Goal: Check status: Check status

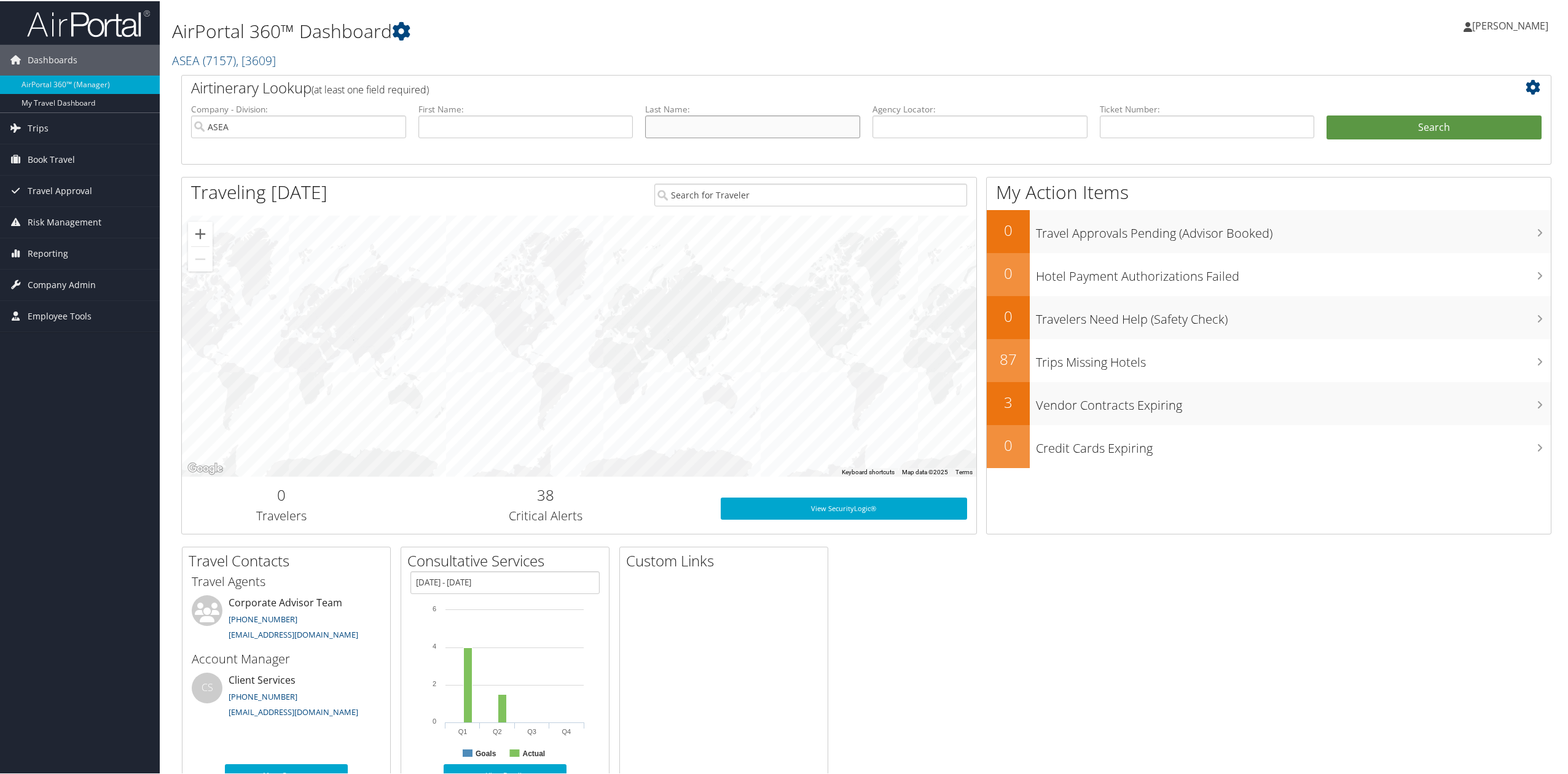
click at [701, 124] on input "text" at bounding box center [753, 125] width 215 height 23
type input "[PERSON_NAME]"
click at [1327, 114] on button "Search" at bounding box center [1434, 126] width 215 height 25
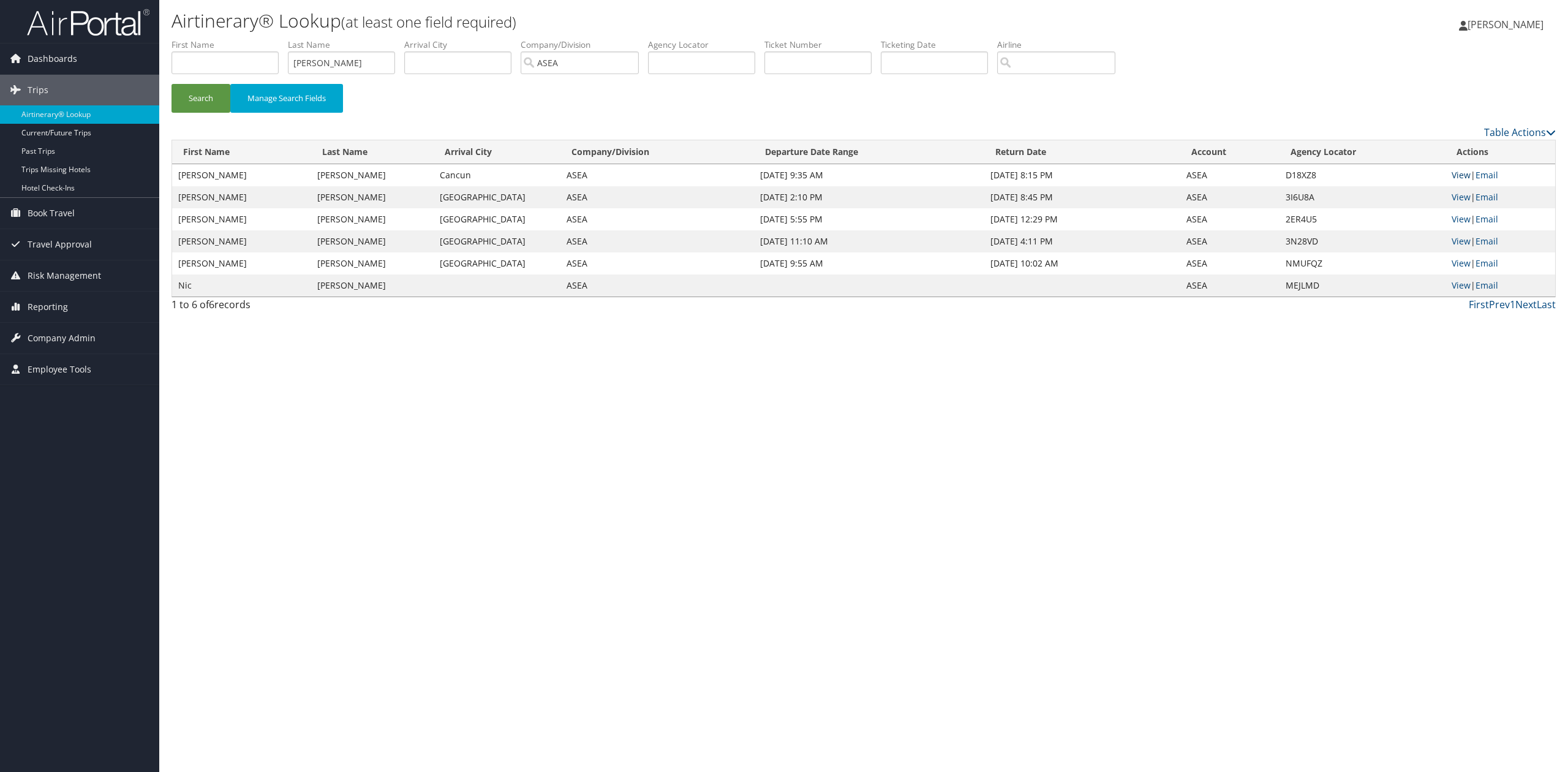
click at [1459, 174] on link "View" at bounding box center [1461, 175] width 19 height 12
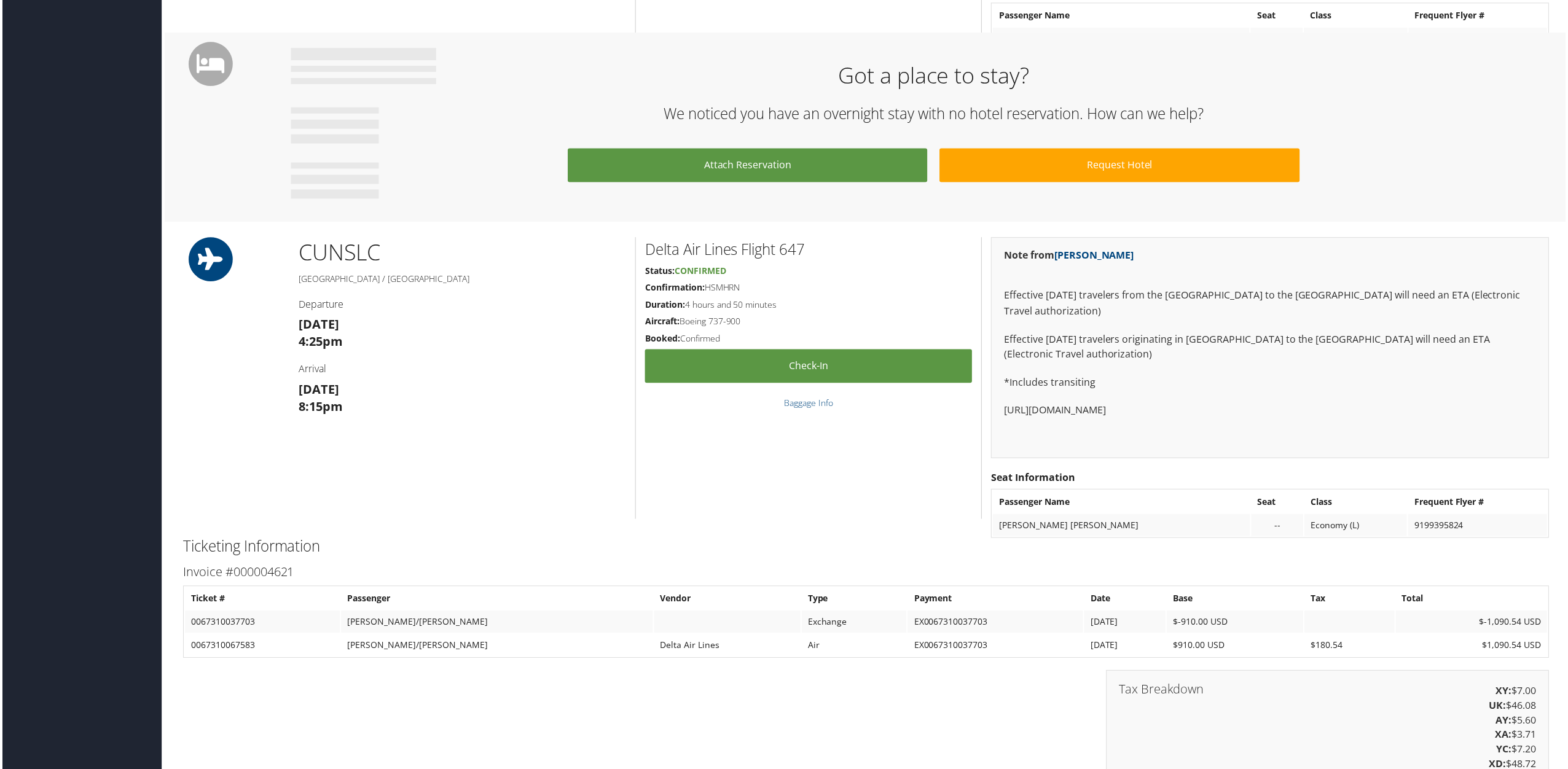
scroll to position [737, 0]
